Goal: Task Accomplishment & Management: Complete application form

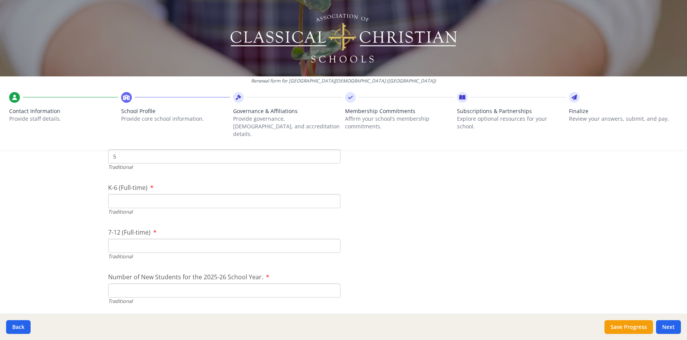
scroll to position [1606, 0]
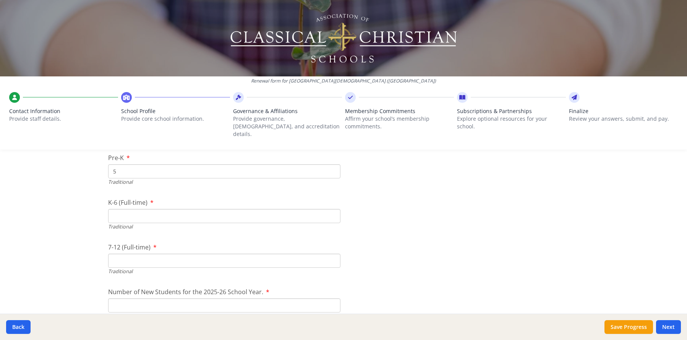
click at [91, 202] on div "Renewal form for [GEOGRAPHIC_DATA][DEMOGRAPHIC_DATA] ([GEOGRAPHIC_DATA]) Contac…" at bounding box center [343, 170] width 687 height 340
click at [118, 207] on input "K-6 (Full-time)" at bounding box center [224, 214] width 232 height 14
click at [111, 207] on input "K-6 (Full-time)" at bounding box center [224, 214] width 232 height 14
type input "27"
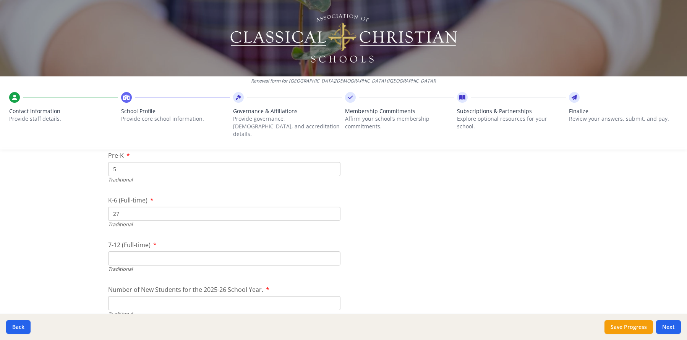
click at [120, 251] on input "7-12 (Full-time)" at bounding box center [224, 258] width 232 height 14
type input "2"
click at [374, 240] on div at bounding box center [463, 240] width 232 height 0
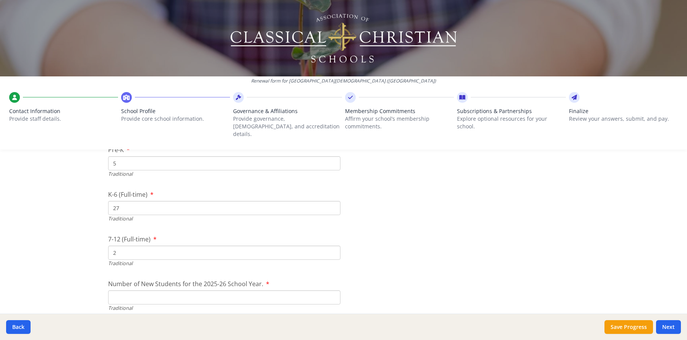
click at [321, 292] on input "Number of New Students for the 2025-26 School Year." at bounding box center [224, 297] width 232 height 14
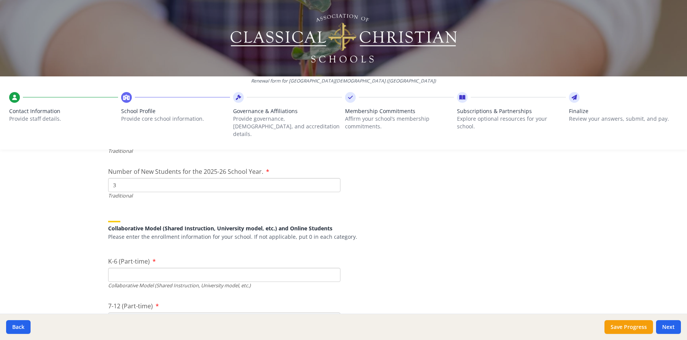
scroll to position [1729, 0]
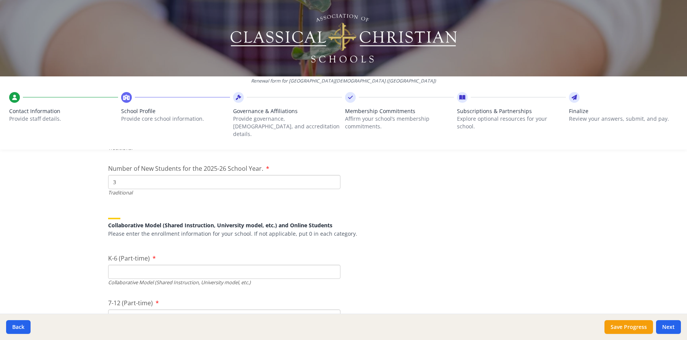
type input "3"
click at [85, 241] on div "Renewal form for [GEOGRAPHIC_DATA][DEMOGRAPHIC_DATA] ([GEOGRAPHIC_DATA]) Contac…" at bounding box center [343, 170] width 687 height 340
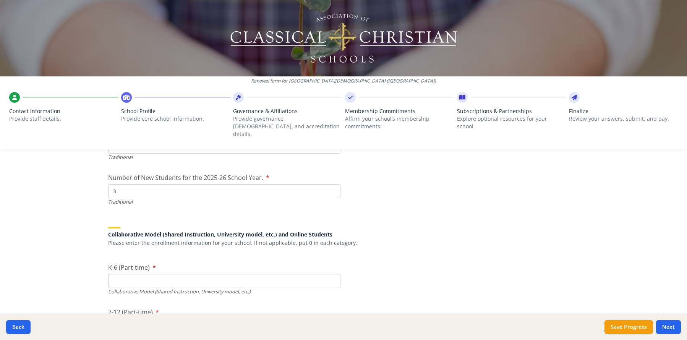
click at [115, 188] on input "3" at bounding box center [224, 191] width 232 height 14
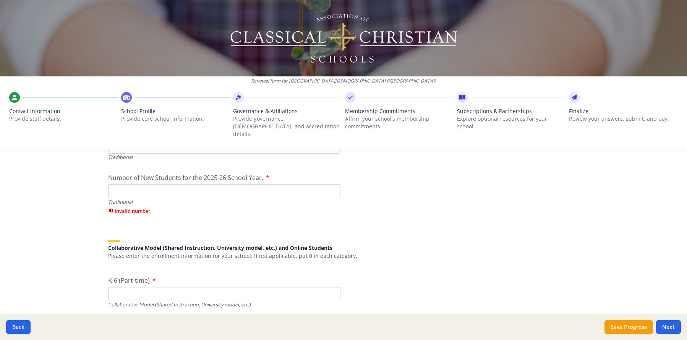
type input "3"
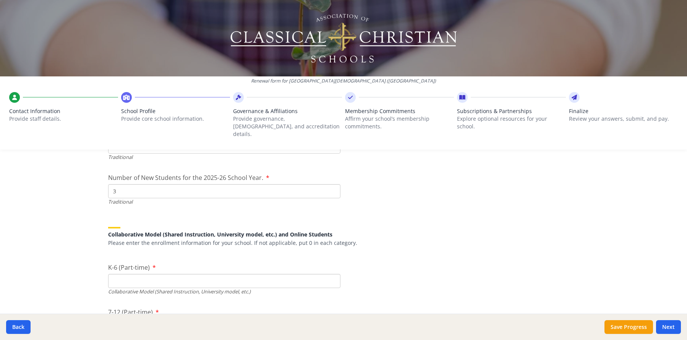
click at [61, 206] on div "Renewal form for [GEOGRAPHIC_DATA][DEMOGRAPHIC_DATA] ([GEOGRAPHIC_DATA]) Contac…" at bounding box center [343, 170] width 687 height 340
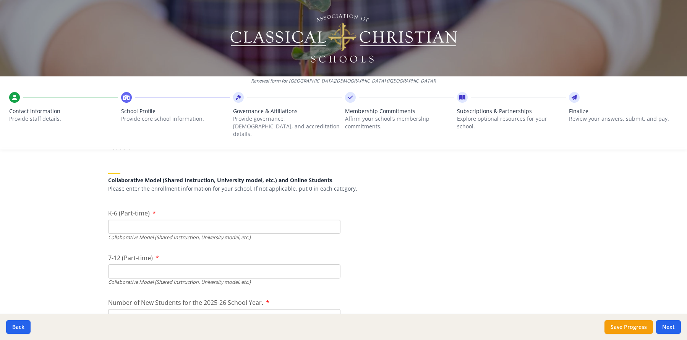
scroll to position [1777, 0]
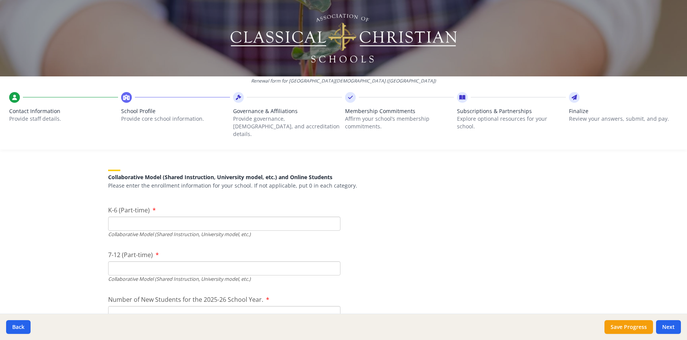
click at [136, 217] on input "K-6 (Part-time)" at bounding box center [224, 224] width 232 height 14
type input "4"
click at [84, 224] on div "Renewal form for [GEOGRAPHIC_DATA][DEMOGRAPHIC_DATA] ([GEOGRAPHIC_DATA]) Contac…" at bounding box center [343, 170] width 687 height 340
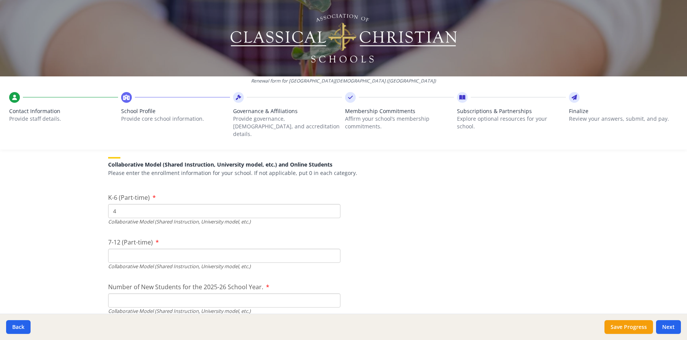
scroll to position [1791, 0]
click at [118, 249] on input "7-12 (Part-time)" at bounding box center [224, 255] width 232 height 14
type input "0"
click at [85, 251] on div "Renewal form for [GEOGRAPHIC_DATA][DEMOGRAPHIC_DATA] ([GEOGRAPHIC_DATA]) Contac…" at bounding box center [343, 170] width 687 height 340
click at [117, 293] on input "Number of New Students for the 2025-26 School Year." at bounding box center [224, 300] width 232 height 14
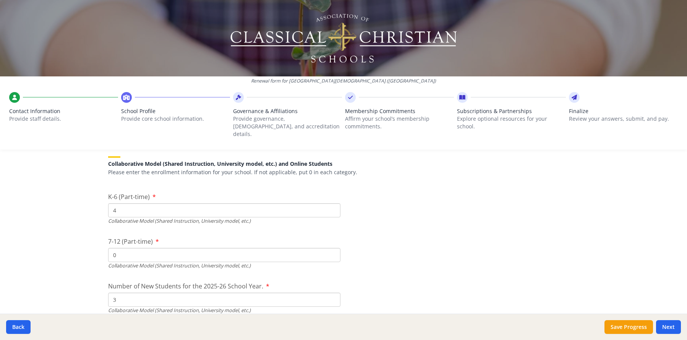
type input "3"
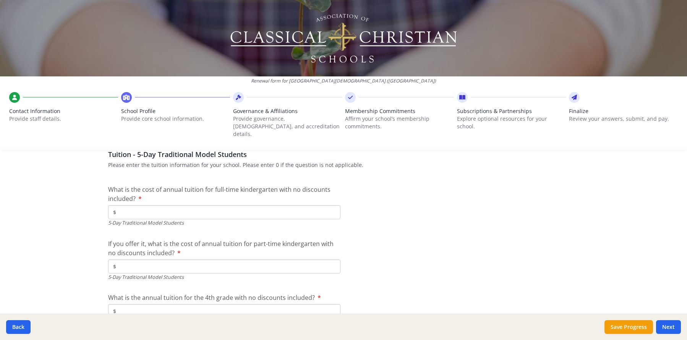
scroll to position [1985, 0]
click at [144, 207] on input "$" at bounding box center [224, 212] width 232 height 14
type input "$6 100"
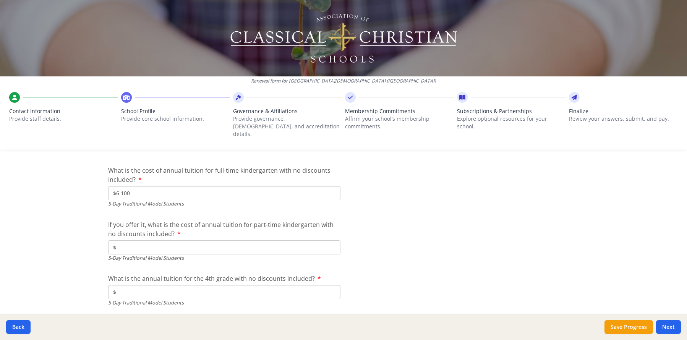
scroll to position [2005, 0]
click at [305, 239] on input "$" at bounding box center [224, 246] width 232 height 14
type input "$4 250"
click at [40, 212] on div "Renewal form for [GEOGRAPHIC_DATA][DEMOGRAPHIC_DATA] ([GEOGRAPHIC_DATA]) Contac…" at bounding box center [343, 170] width 687 height 340
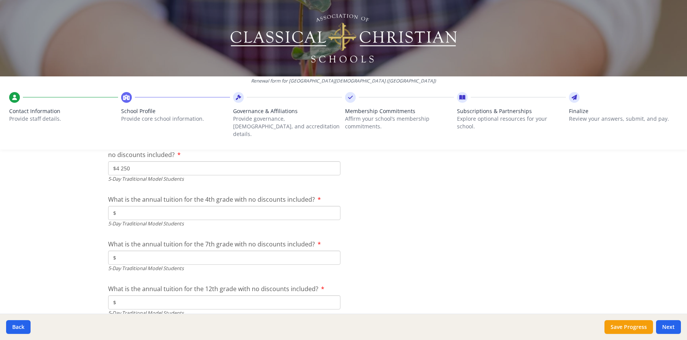
scroll to position [2083, 0]
click at [314, 209] on input "$" at bounding box center [224, 213] width 232 height 14
type input "$6 325"
click at [164, 250] on input "$" at bounding box center [224, 257] width 232 height 14
type input "$6 325"
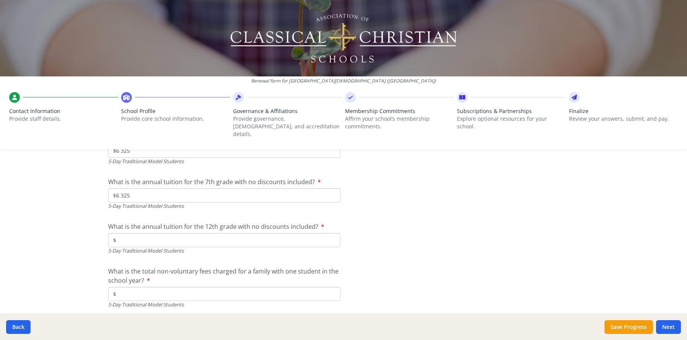
scroll to position [2148, 0]
click at [139, 231] on input "$" at bounding box center [224, 238] width 232 height 14
type input "$7 325"
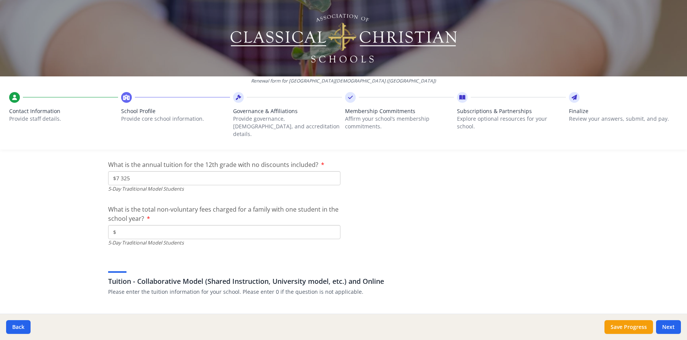
scroll to position [2208, 0]
click at [148, 225] on input "$" at bounding box center [224, 232] width 232 height 14
type input "$400"
click at [62, 236] on div "Renewal form for [GEOGRAPHIC_DATA][DEMOGRAPHIC_DATA] ([GEOGRAPHIC_DATA]) Contac…" at bounding box center [343, 170] width 687 height 340
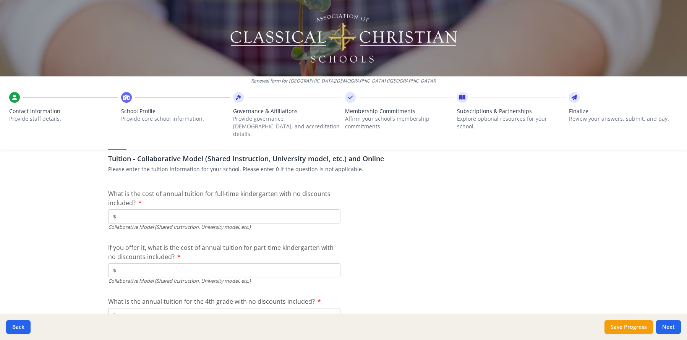
scroll to position [2331, 0]
click at [161, 208] on input "$" at bounding box center [224, 215] width 232 height 14
type input "$2 500"
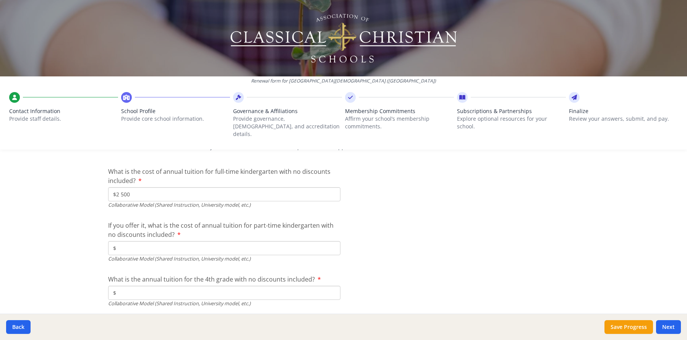
scroll to position [2353, 0]
click at [272, 240] on input "$" at bounding box center [224, 247] width 232 height 14
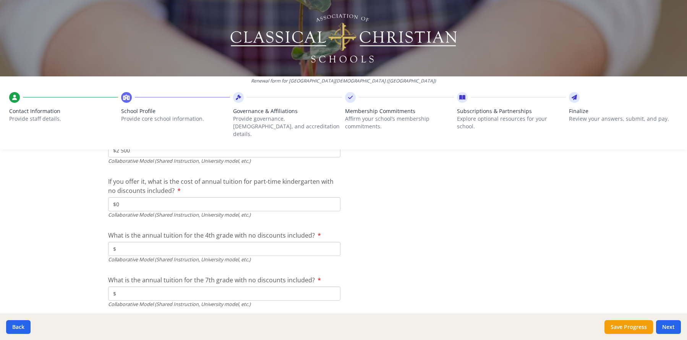
scroll to position [2396, 0]
type input "$0"
click at [158, 241] on input "$" at bounding box center [224, 248] width 232 height 14
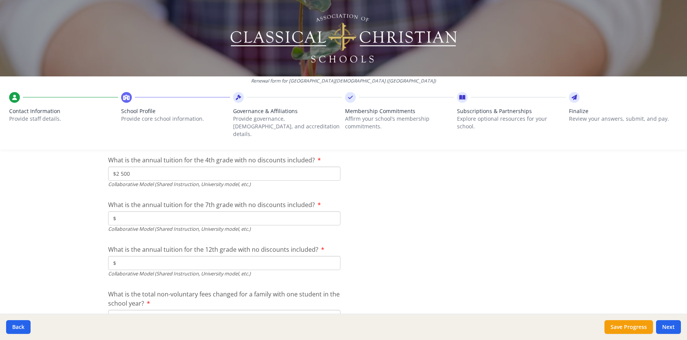
scroll to position [2480, 0]
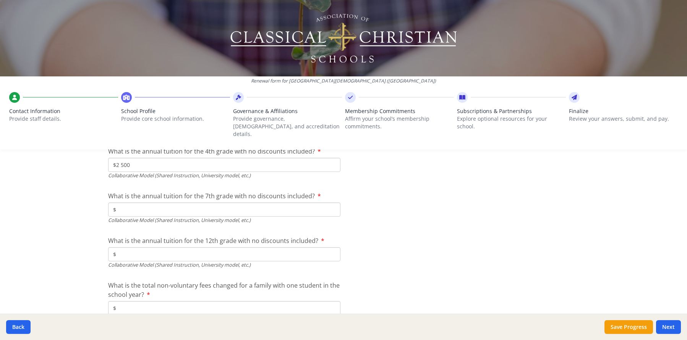
type input "$2 500"
click at [155, 249] on input "$" at bounding box center [224, 254] width 232 height 14
click at [150, 204] on input "$" at bounding box center [224, 209] width 232 height 14
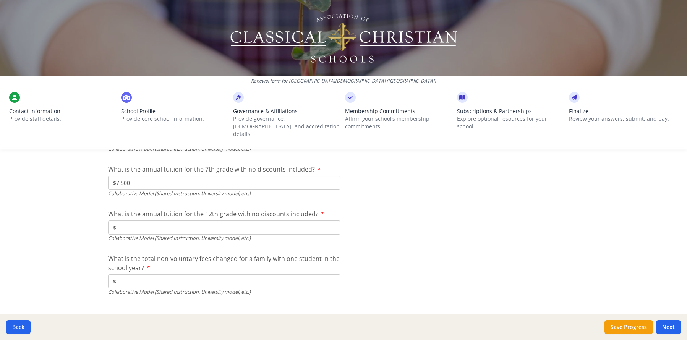
scroll to position [2514, 0]
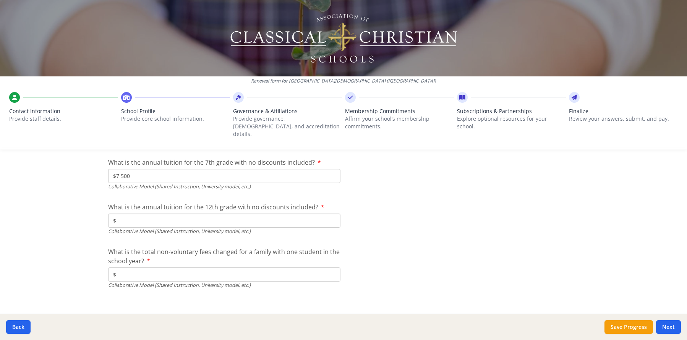
type input "$7 500"
click at [134, 214] on input "$" at bounding box center [224, 221] width 232 height 14
type input "$2 920"
click at [318, 267] on input "$" at bounding box center [224, 274] width 232 height 14
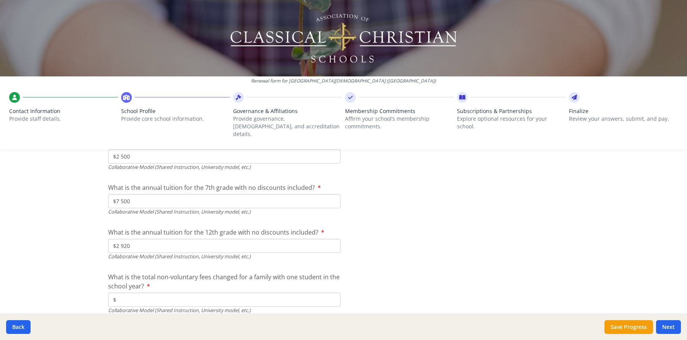
scroll to position [2488, 0]
type input "$400"
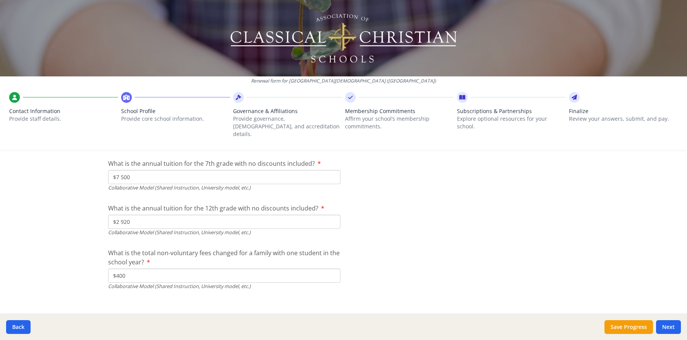
scroll to position [2514, 0]
click at [660, 328] on button "Next" at bounding box center [668, 327] width 25 height 14
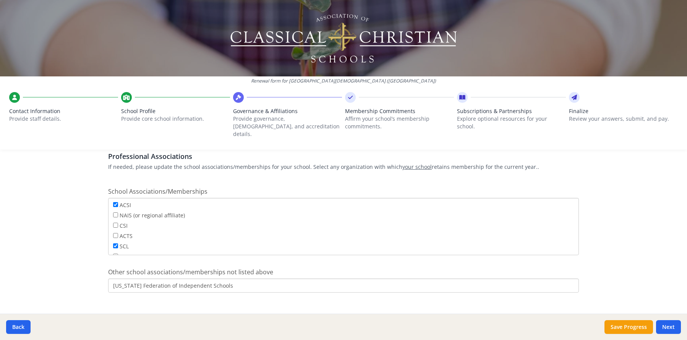
scroll to position [558, 0]
drag, startPoint x: 248, startPoint y: 281, endPoint x: 95, endPoint y: 275, distance: 152.9
click at [95, 275] on div "Renewal form for [GEOGRAPHIC_DATA][DEMOGRAPHIC_DATA] ([GEOGRAPHIC_DATA]) Contac…" at bounding box center [343, 170] width 687 height 340
click at [668, 326] on button "Next" at bounding box center [668, 327] width 25 height 14
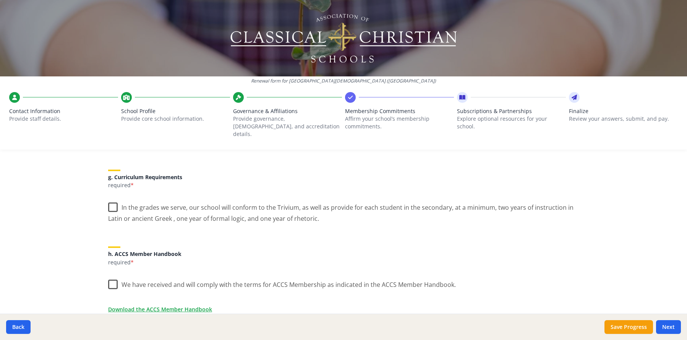
click at [108, 203] on label "In the grades we serve, our school will conform to the Trivium, as well as prov…" at bounding box center [343, 211] width 471 height 26
click at [0, 0] on input "In the grades we serve, our school will conform to the Trivium, as well as prov…" at bounding box center [0, 0] width 0 height 0
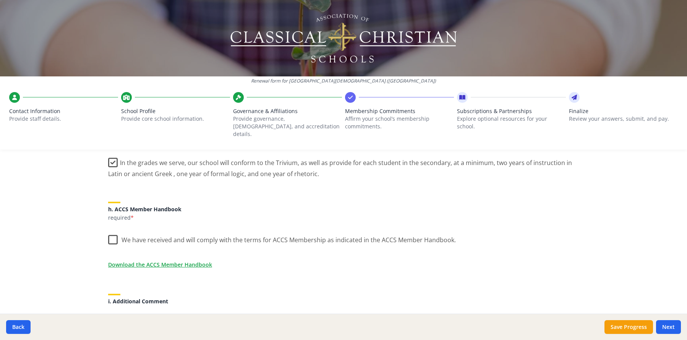
scroll to position [603, 0]
click at [108, 232] on label "We have received and will comply with the terms for ACCS Membership as indicate…" at bounding box center [282, 237] width 348 height 16
click at [0, 0] on input "We have received and will comply with the terms for ACCS Membership as indicate…" at bounding box center [0, 0] width 0 height 0
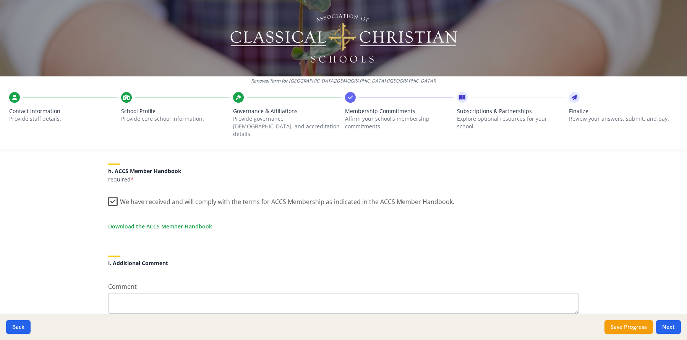
scroll to position [673, 0]
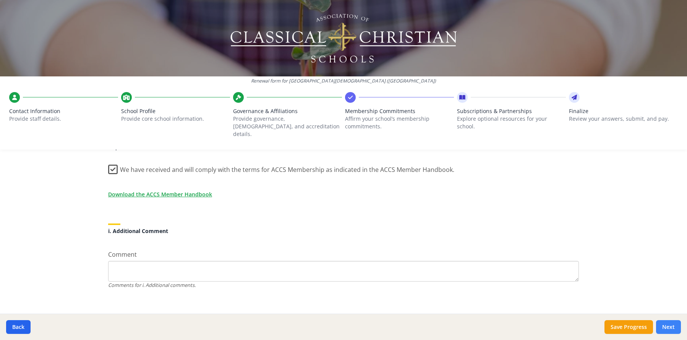
click at [668, 327] on button "Next" at bounding box center [668, 327] width 25 height 14
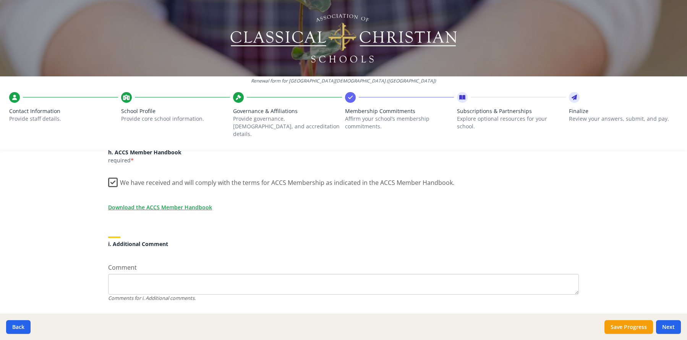
scroll to position [751, 0]
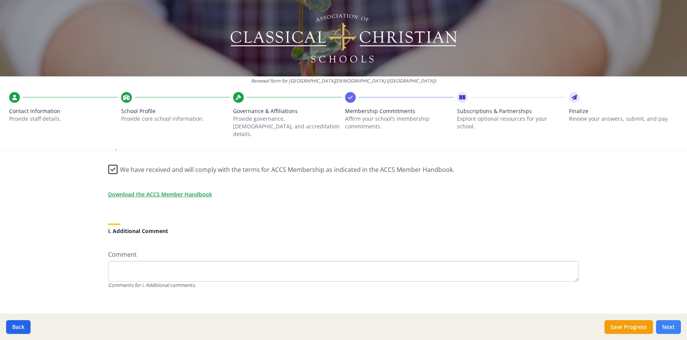
click at [669, 324] on button "Next" at bounding box center [668, 327] width 25 height 14
click at [672, 329] on button "Next" at bounding box center [668, 327] width 25 height 14
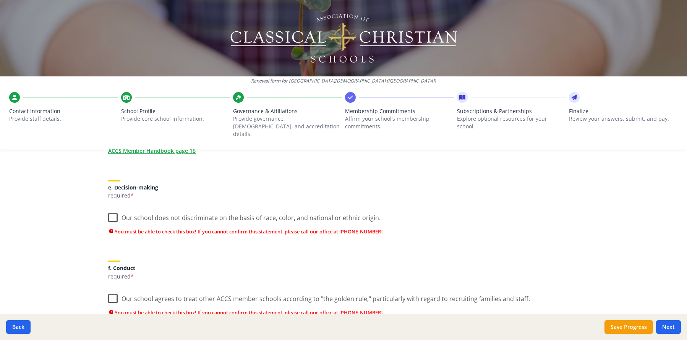
scroll to position [455, 0]
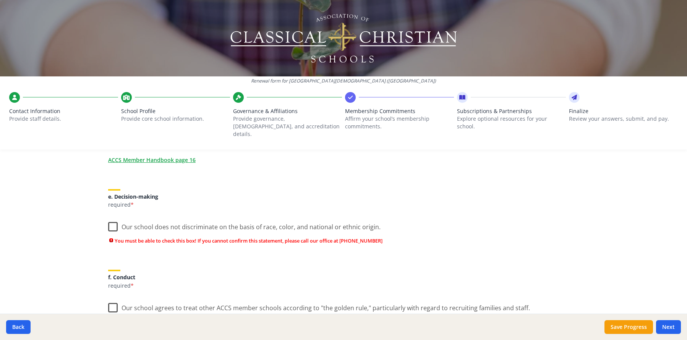
click at [110, 219] on label "Our school does not discriminate on the basis of race, color, and national or e…" at bounding box center [244, 225] width 272 height 16
click at [0, 0] on input "Our school does not discriminate on the basis of race, color, and national or e…" at bounding box center [0, 0] width 0 height 0
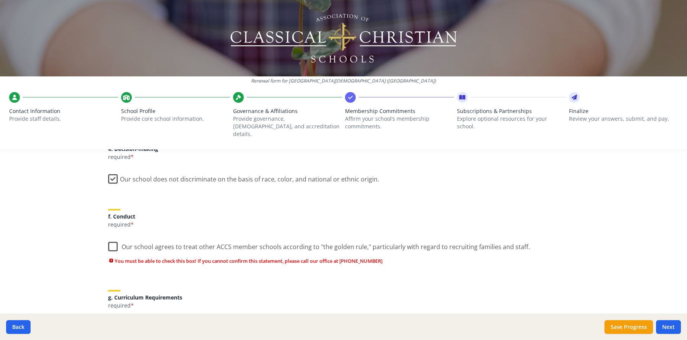
scroll to position [506, 0]
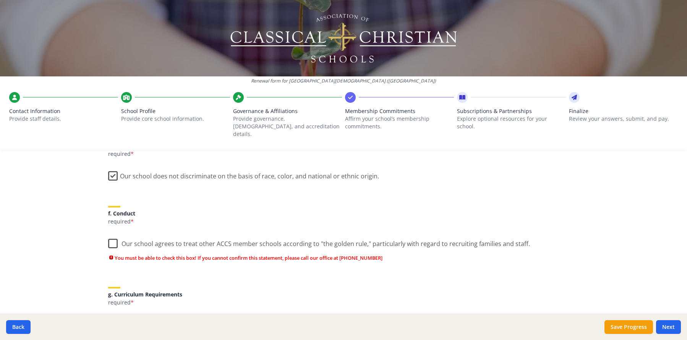
click at [110, 237] on label "Our school agrees to treat other ACCS member schools according to "the golden r…" at bounding box center [319, 242] width 422 height 16
click at [0, 0] on input "Our school agrees to treat other ACCS member schools according to "the golden r…" at bounding box center [0, 0] width 0 height 0
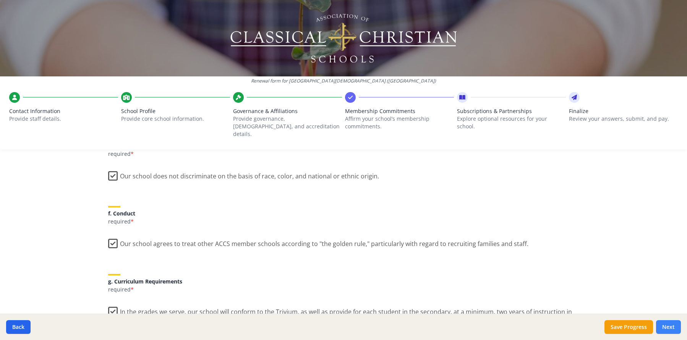
click at [671, 327] on button "Next" at bounding box center [668, 327] width 25 height 14
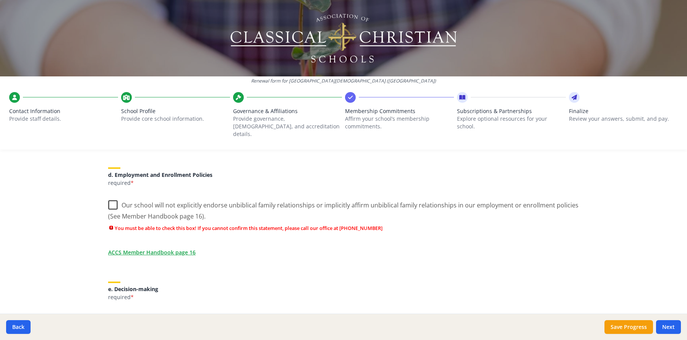
scroll to position [348, 0]
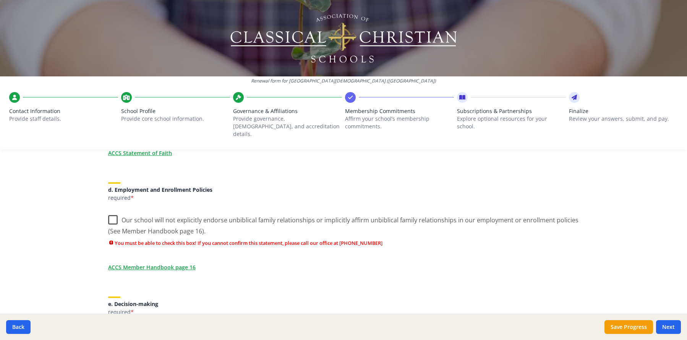
click at [108, 215] on label "Our school will not explicitly endorse unbiblical family relationships or impli…" at bounding box center [343, 223] width 471 height 26
click at [0, 0] on input "Our school will not explicitly endorse unbiblical family relationships or impli…" at bounding box center [0, 0] width 0 height 0
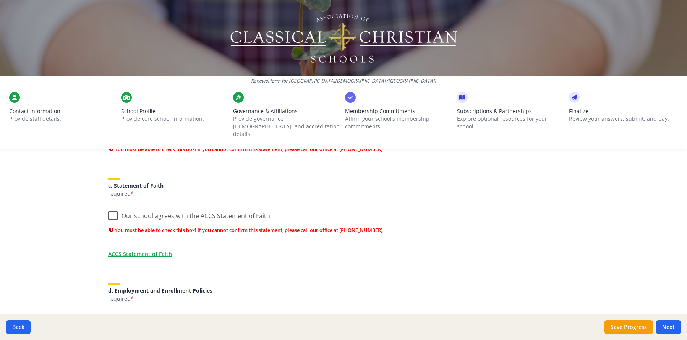
scroll to position [235, 0]
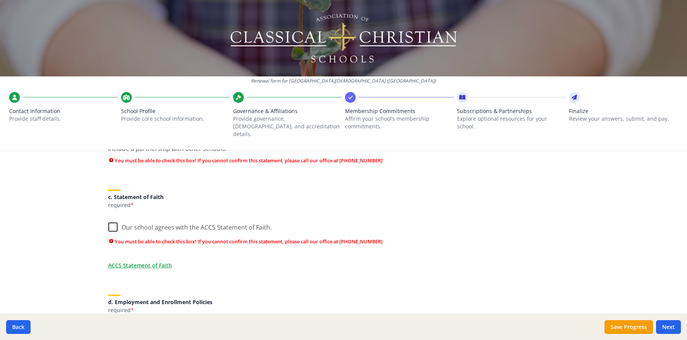
click at [108, 217] on label "Our school agrees with the ACCS Statement of Faith." at bounding box center [190, 225] width 164 height 16
click at [0, 0] on input "Our school agrees with the ACCS Statement of Faith." at bounding box center [0, 0] width 0 height 0
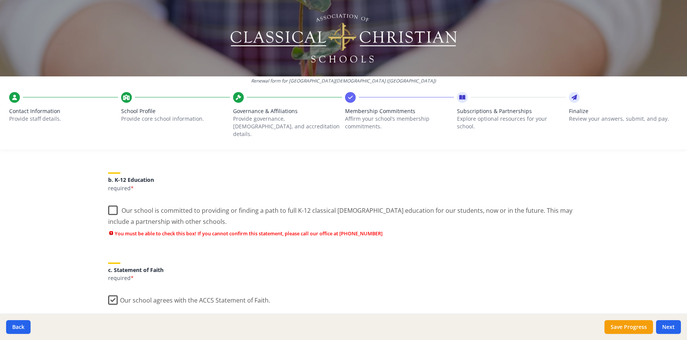
scroll to position [152, 0]
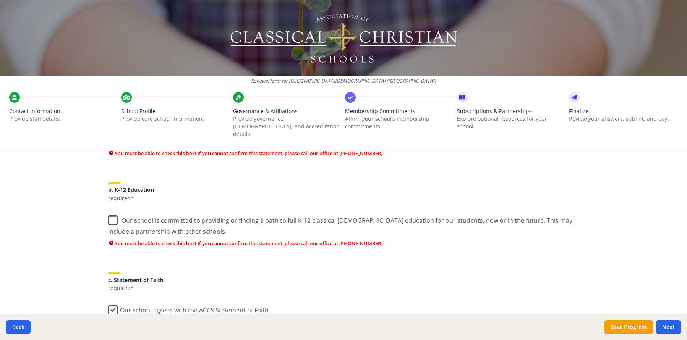
click at [109, 212] on label "Our school is committed to providing or finding a path to full K-12 classical […" at bounding box center [343, 224] width 471 height 26
click at [0, 0] on input "Our school is committed to providing or finding a path to full K-12 classical […" at bounding box center [0, 0] width 0 height 0
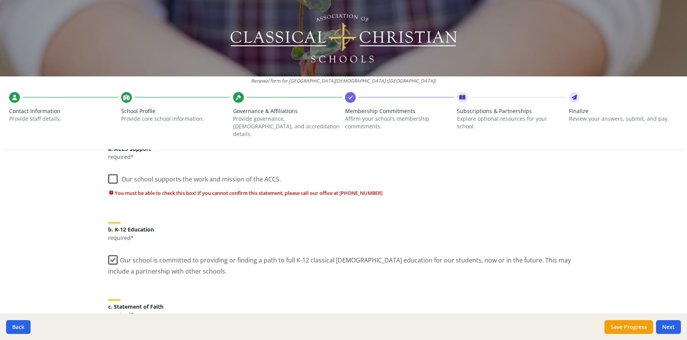
scroll to position [84, 0]
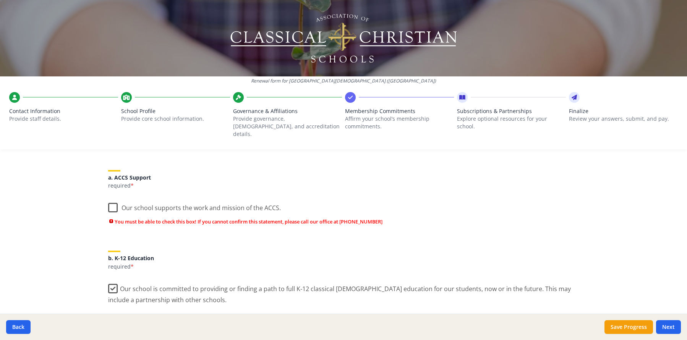
click at [110, 200] on label "Our school supports the work and mission of the ACCS." at bounding box center [194, 206] width 173 height 16
click at [0, 0] on input "Our school supports the work and mission of the ACCS." at bounding box center [0, 0] width 0 height 0
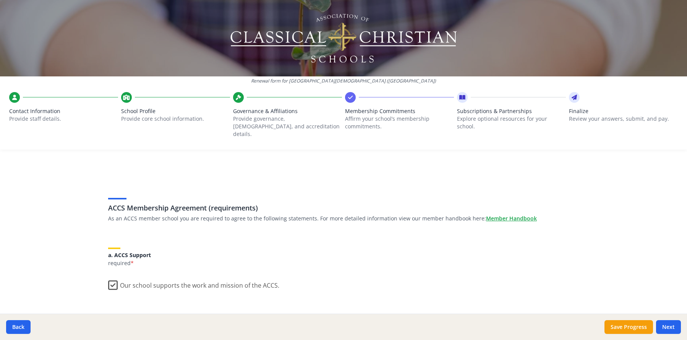
scroll to position [0, 0]
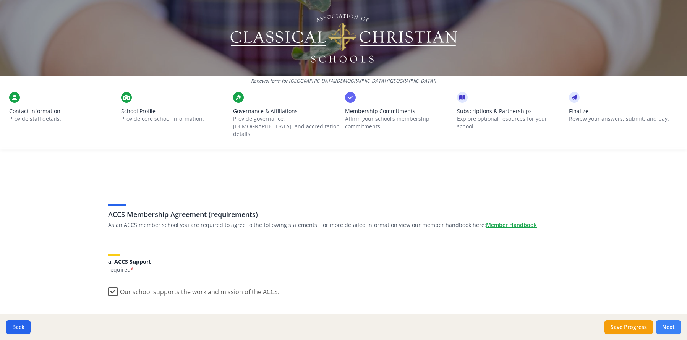
click at [667, 328] on button "Next" at bounding box center [668, 327] width 25 height 14
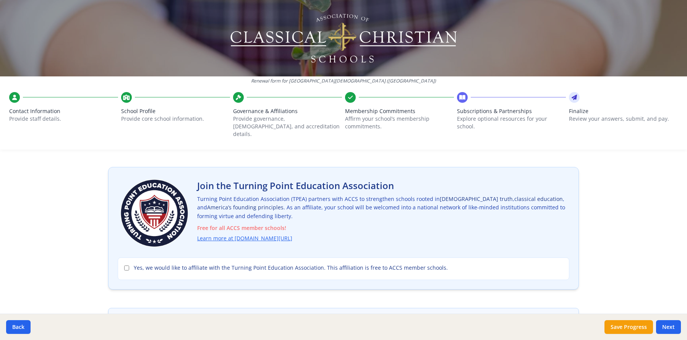
scroll to position [34, 0]
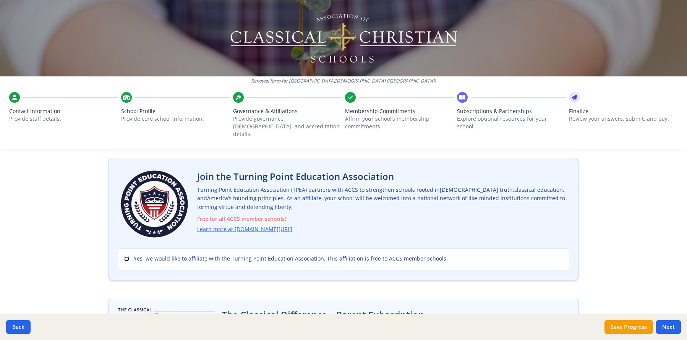
click at [124, 256] on input "Yes, we would like to affiliate with the Turning Point Education Association. T…" at bounding box center [126, 258] width 5 height 5
checkbox input "true"
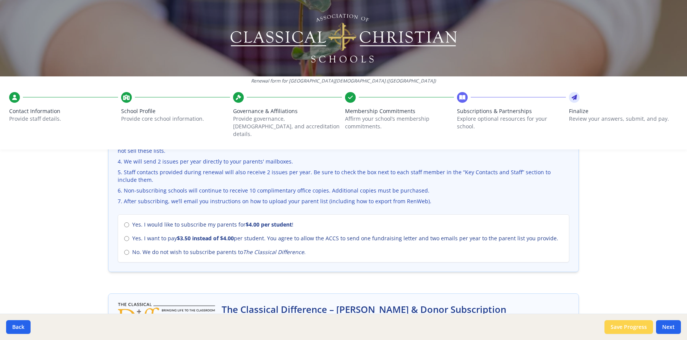
scroll to position [377, 0]
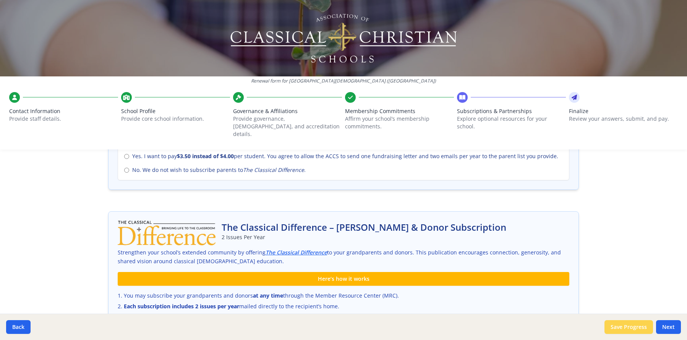
click at [619, 330] on button "Save Progress" at bounding box center [628, 327] width 49 height 14
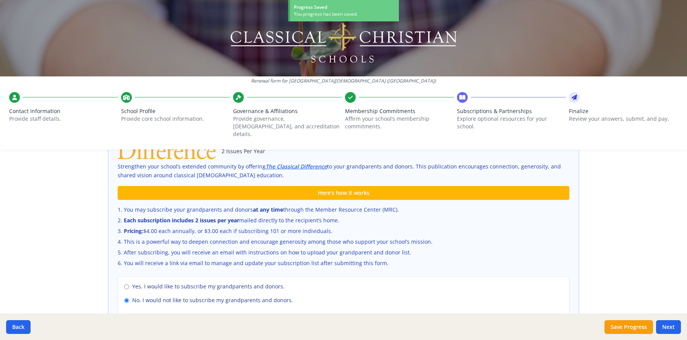
scroll to position [492, 0]
